Goal: Task Accomplishment & Management: Manage account settings

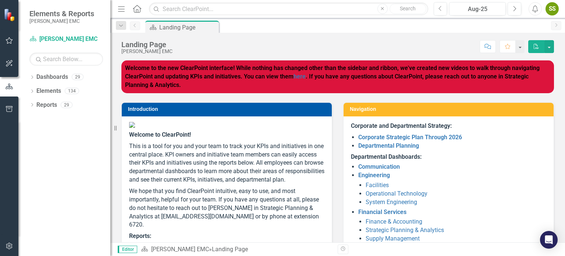
scroll to position [122, 0]
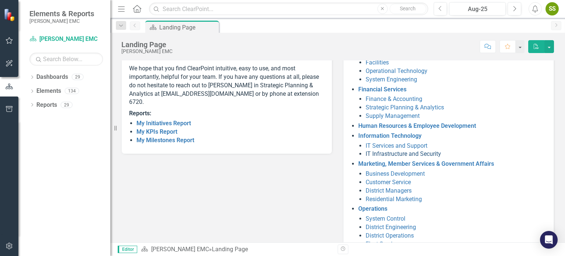
click at [405, 153] on link "IT Infrastructure and Security" at bounding box center [402, 153] width 75 height 7
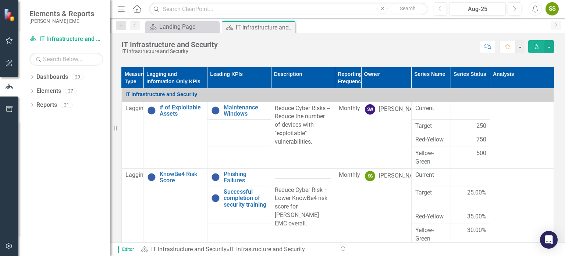
scroll to position [499, 0]
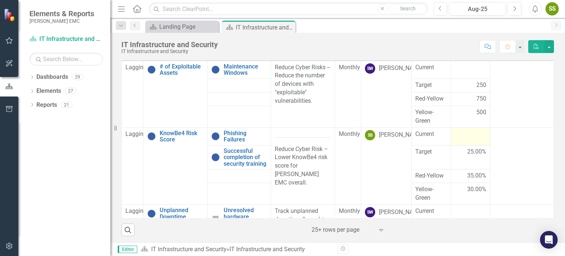
click at [473, 130] on div at bounding box center [470, 134] width 32 height 9
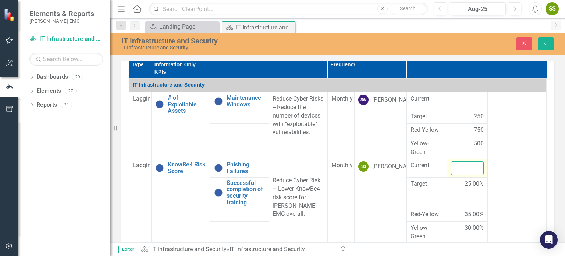
click at [451, 166] on input "number" at bounding box center [467, 168] width 33 height 14
click at [453, 164] on input "number" at bounding box center [467, 168] width 33 height 14
type input "32"
click at [550, 44] on button "Save" at bounding box center [546, 43] width 16 height 13
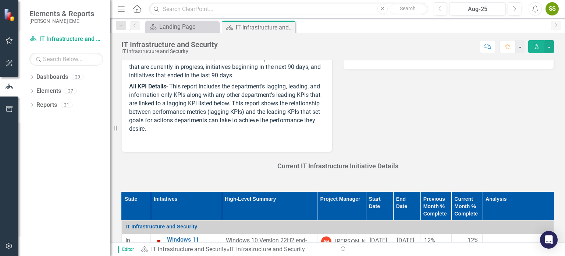
scroll to position [0, 0]
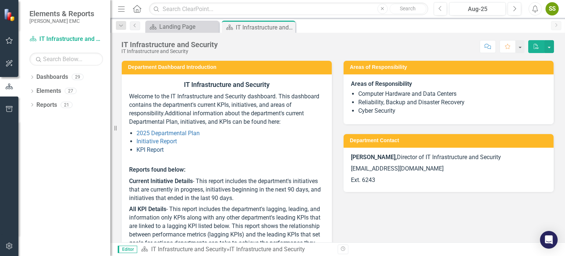
click at [151, 153] on link "KPI Report" at bounding box center [149, 149] width 27 height 7
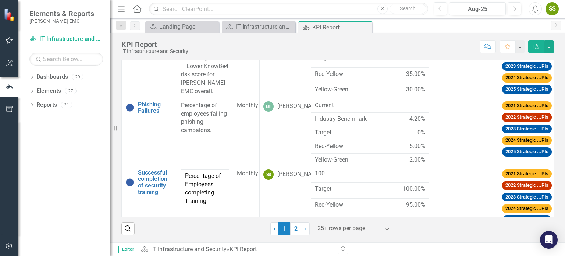
scroll to position [42, 0]
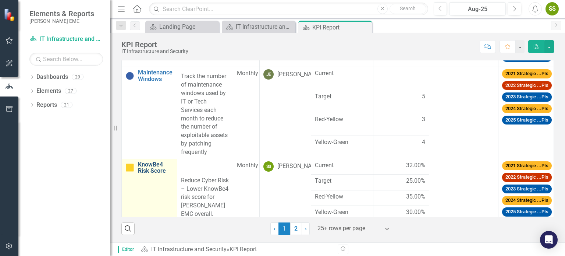
click at [151, 174] on link "KnowBe4 Risk Score" at bounding box center [155, 167] width 35 height 13
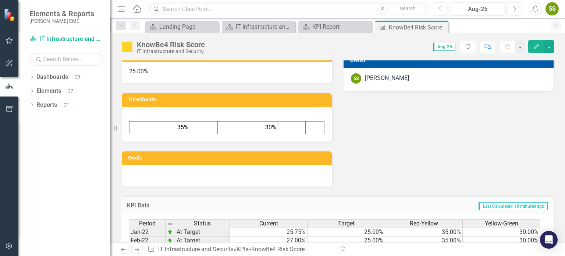
scroll to position [122, 0]
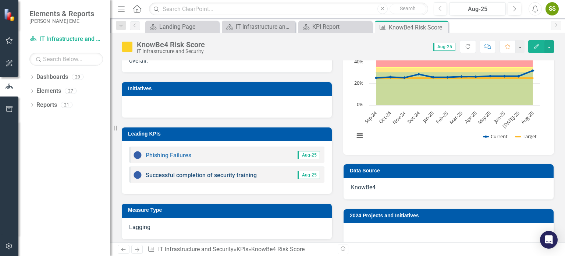
click at [231, 171] on link "Successful completion of security training" at bounding box center [201, 174] width 111 height 7
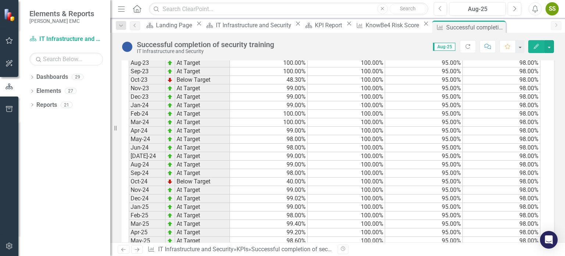
scroll to position [695, 0]
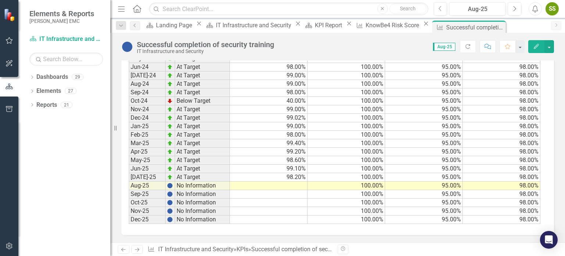
click at [266, 181] on td at bounding box center [269, 185] width 78 height 8
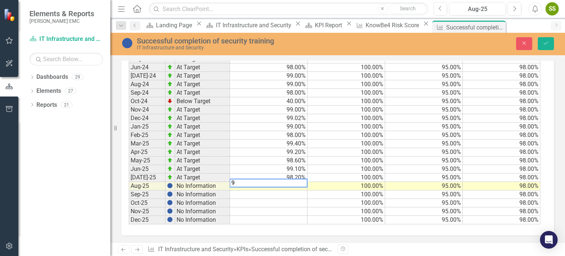
type textarea "99"
click at [539, 43] on button "Save" at bounding box center [546, 43] width 16 height 13
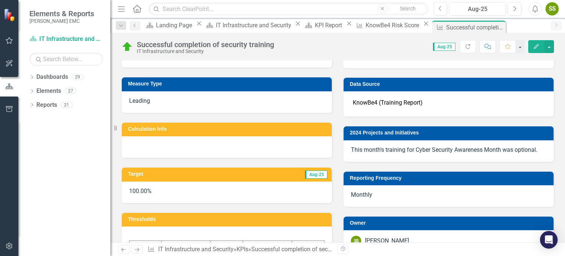
scroll to position [0, 0]
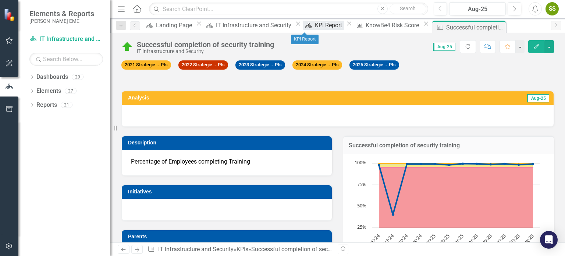
click at [315, 28] on div "KPI Report" at bounding box center [329, 25] width 29 height 9
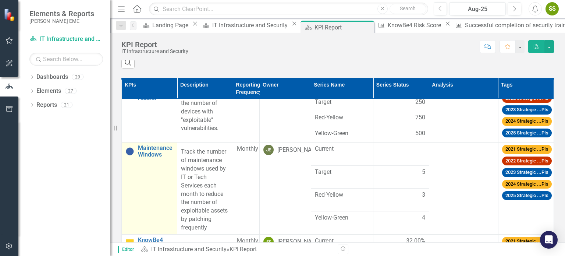
scroll to position [122, 0]
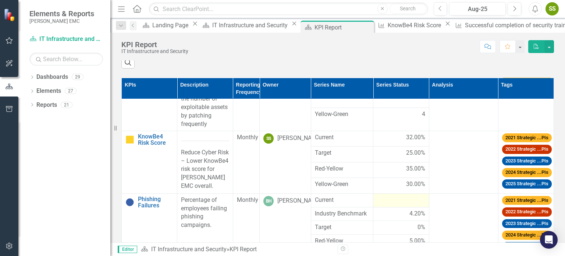
click at [395, 204] on div at bounding box center [401, 200] width 48 height 9
click at [403, 204] on div at bounding box center [401, 200] width 48 height 9
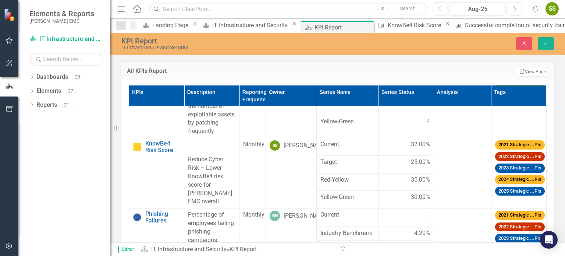
scroll to position [140, 0]
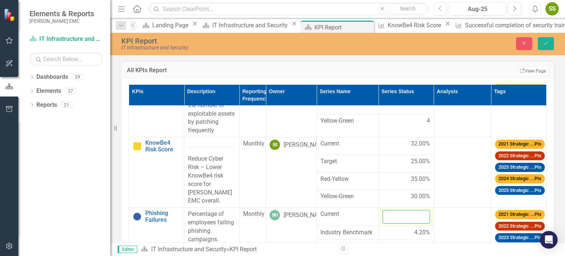
click at [397, 223] on input "number" at bounding box center [405, 217] width 47 height 14
type input "5"
type input "3"
click at [538, 37] on button "Save" at bounding box center [546, 43] width 16 height 13
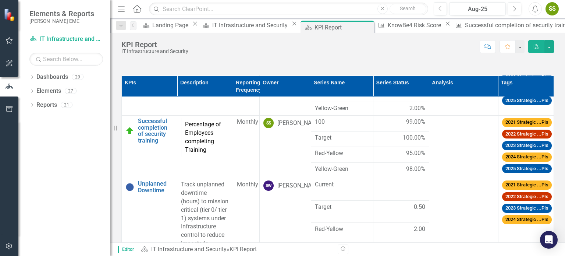
scroll to position [123, 0]
